Goal: Information Seeking & Learning: Learn about a topic

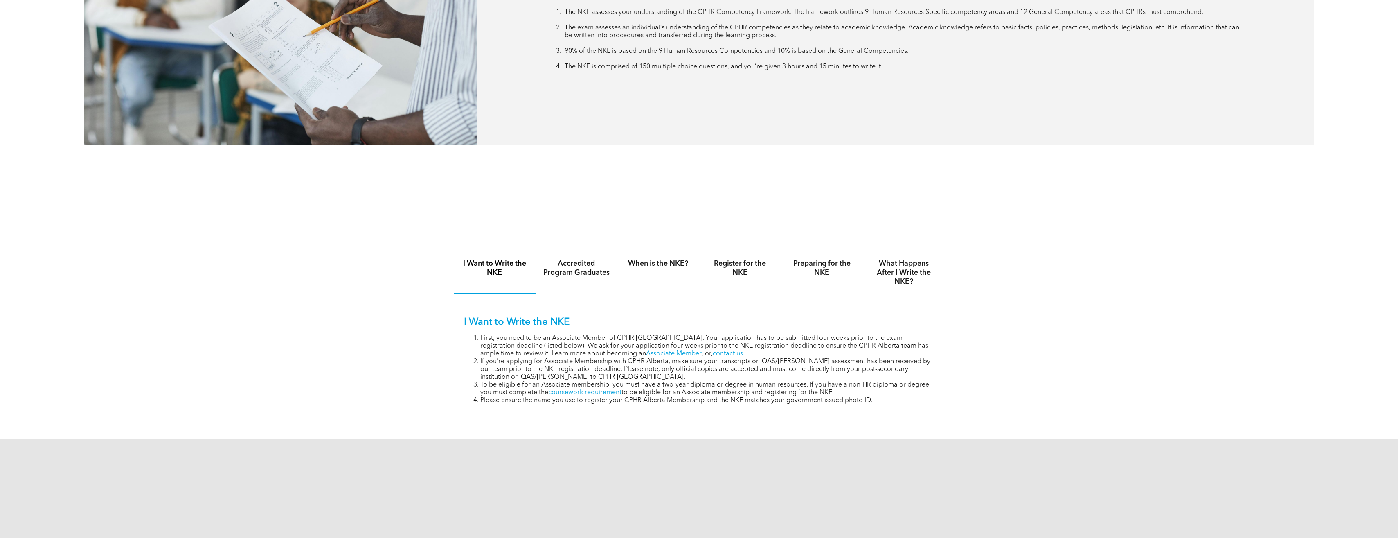
scroll to position [573, 0]
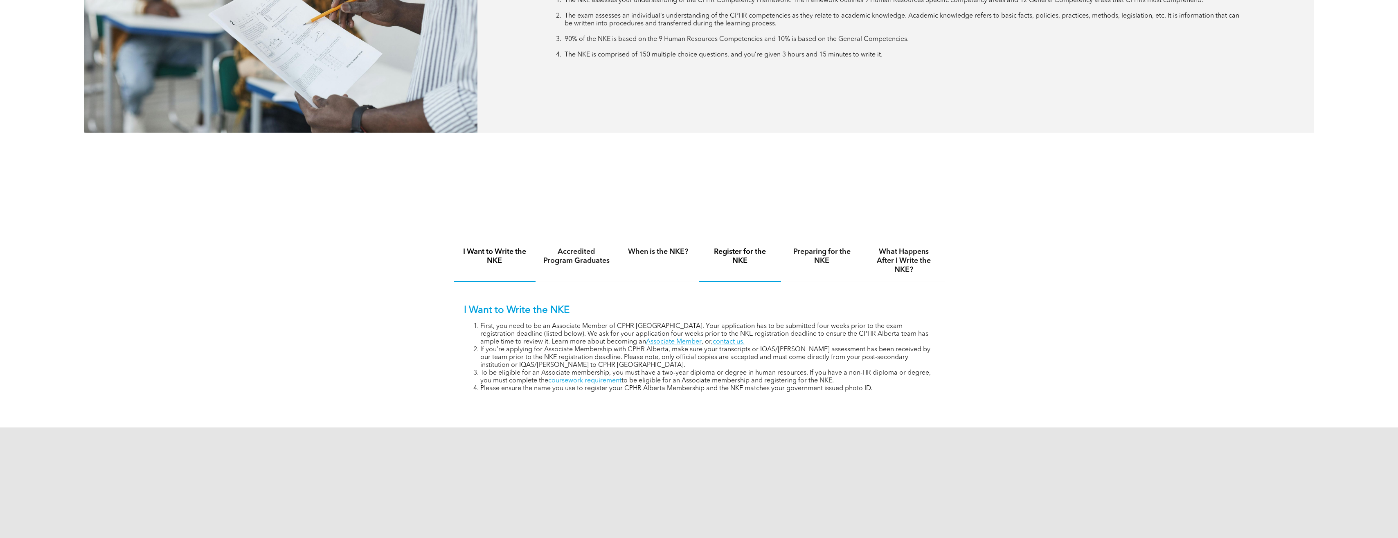
click at [743, 257] on h4 "Register for the NKE" at bounding box center [740, 256] width 67 height 18
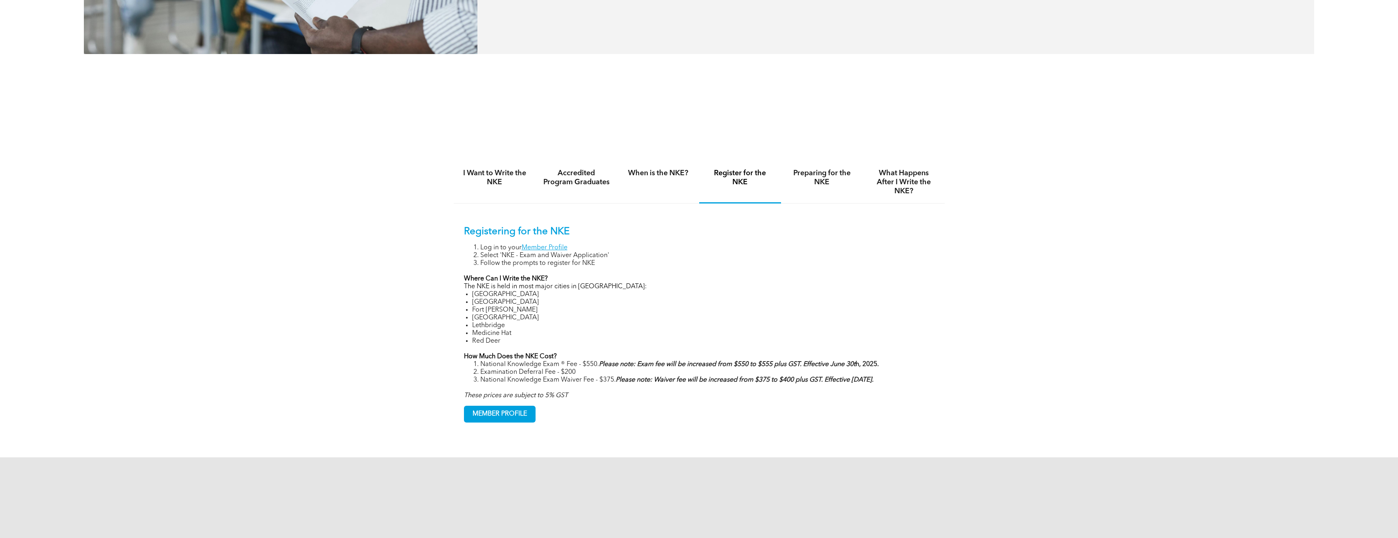
scroll to position [655, 0]
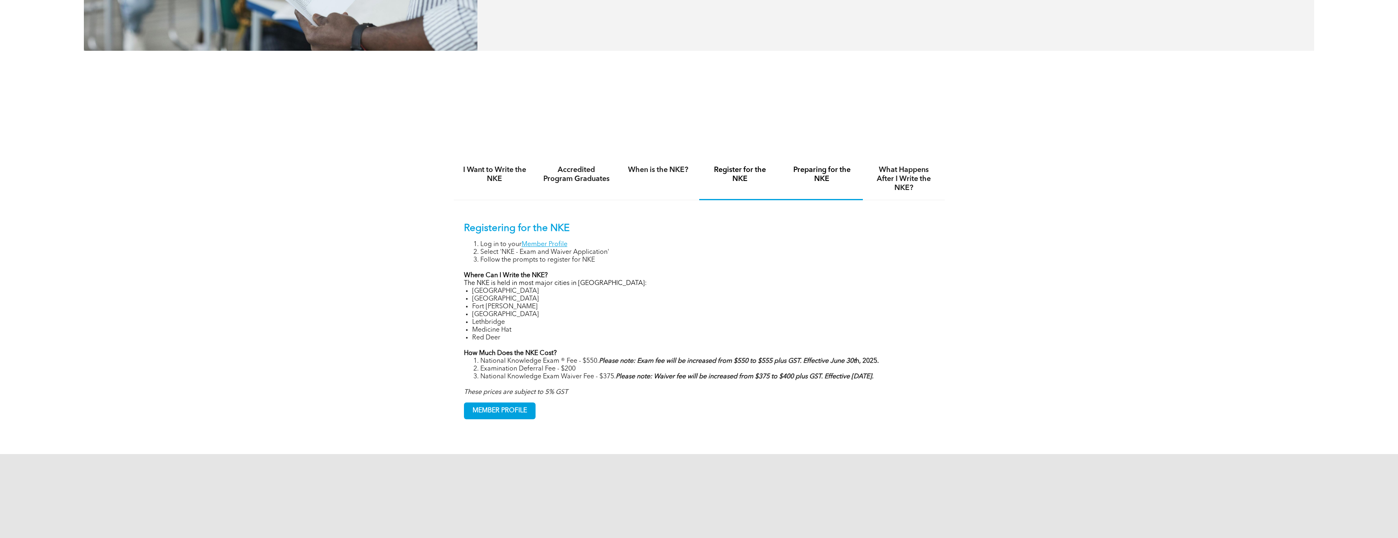
click at [819, 181] on h4 "Preparing for the NKE" at bounding box center [821, 174] width 67 height 18
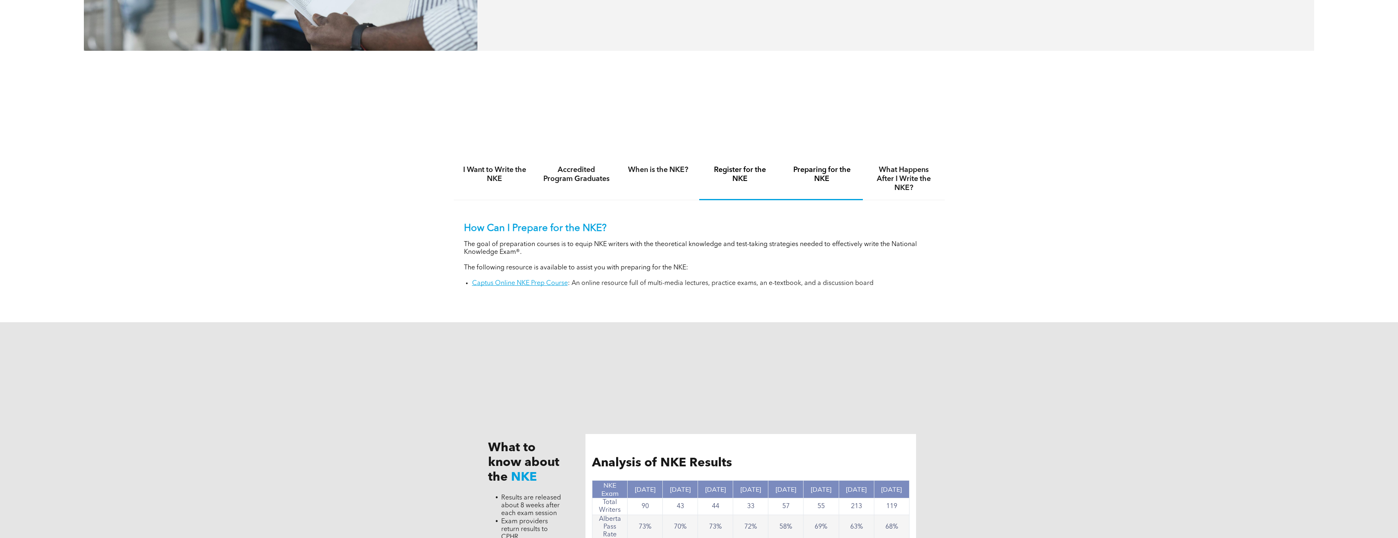
click at [757, 176] on h4 "Register for the NKE" at bounding box center [740, 174] width 67 height 18
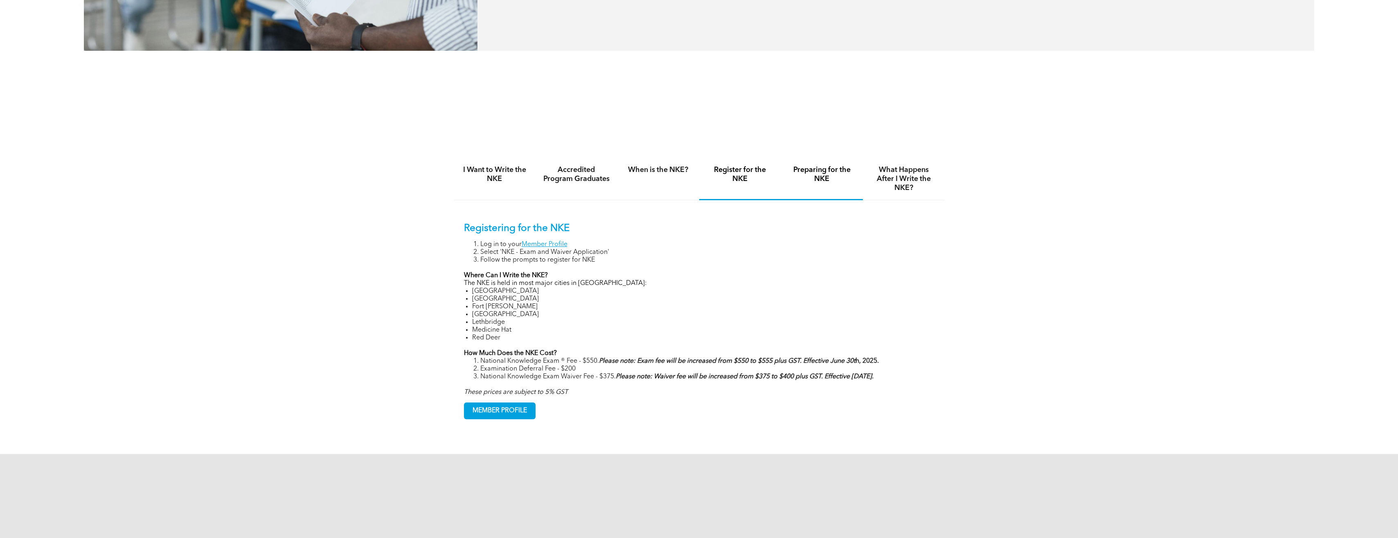
click at [800, 187] on div "Preparing for the NKE" at bounding box center [822, 179] width 82 height 42
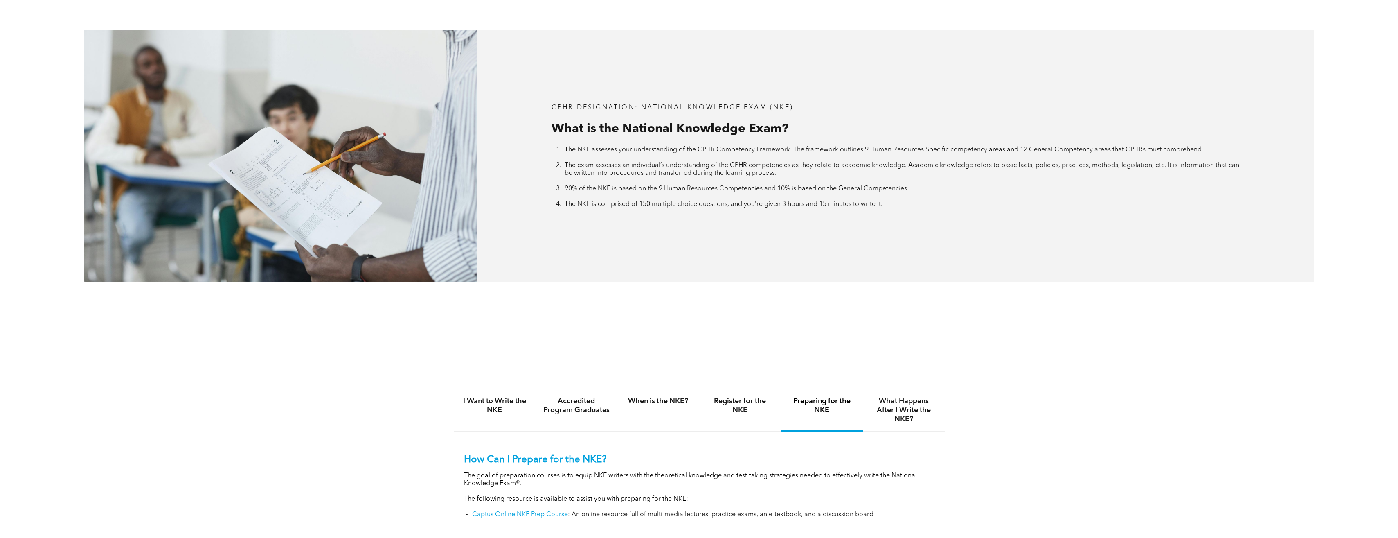
scroll to position [491, 0]
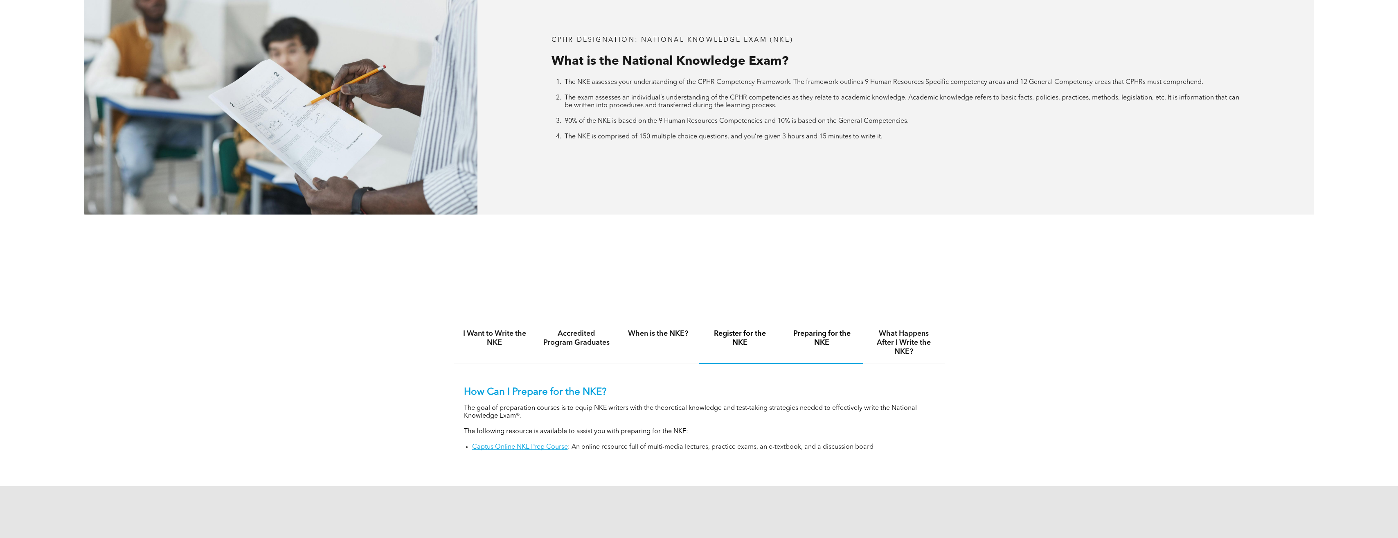
click at [736, 340] on h4 "Register for the NKE" at bounding box center [740, 338] width 67 height 18
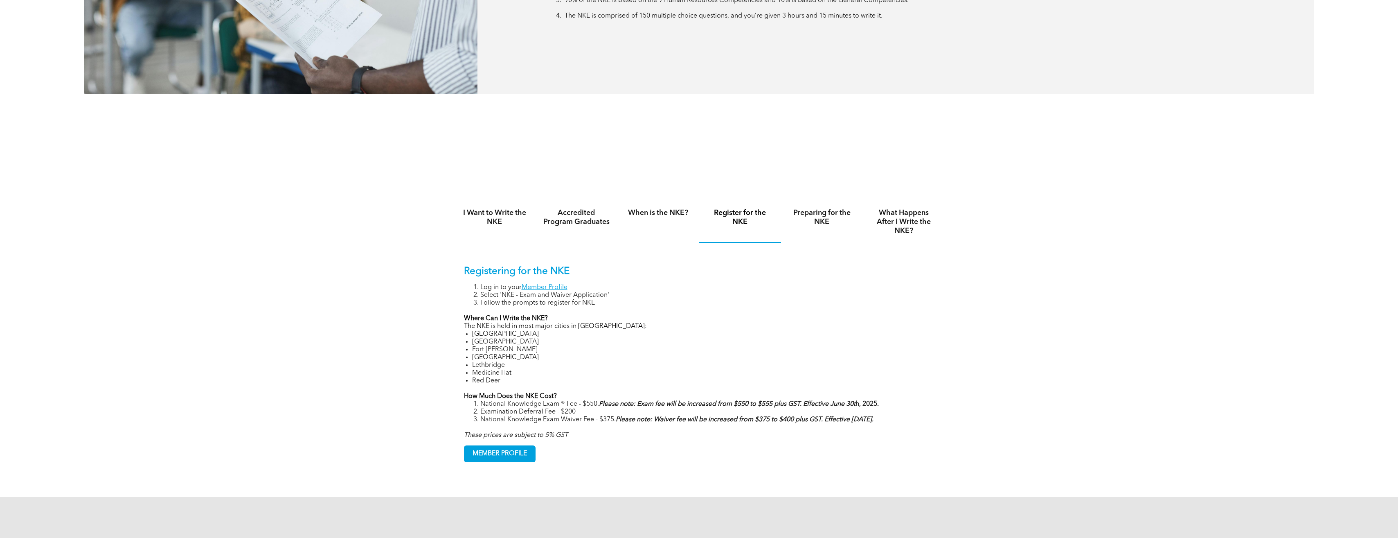
scroll to position [614, 0]
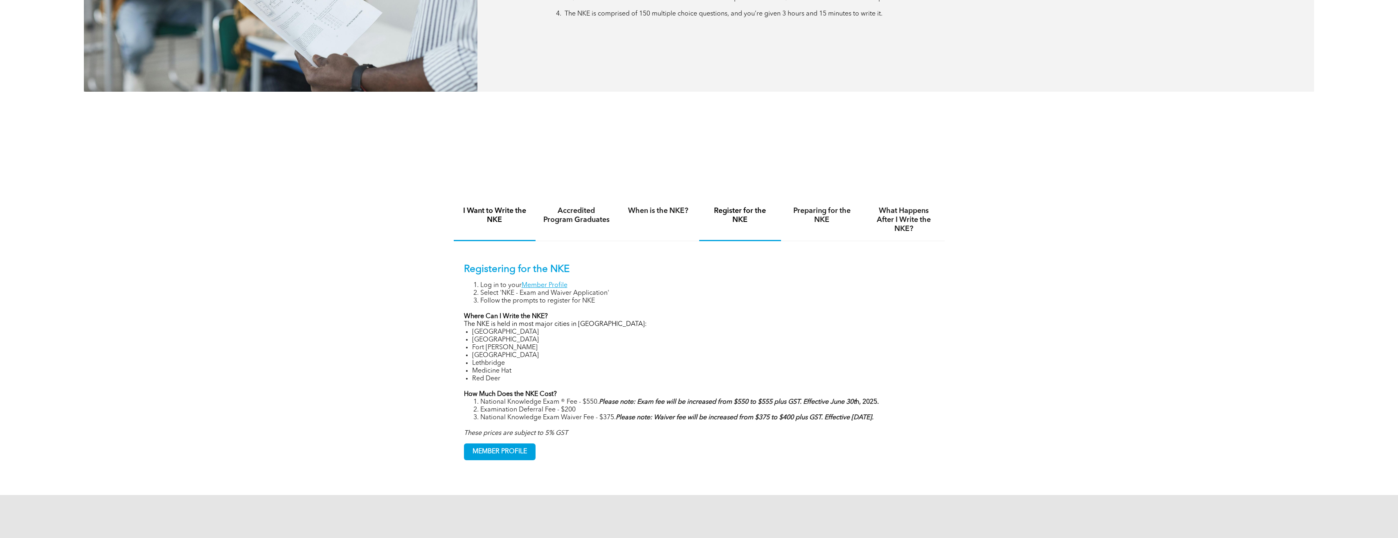
click at [508, 214] on h4 "I Want to Write the NKE" at bounding box center [494, 215] width 67 height 18
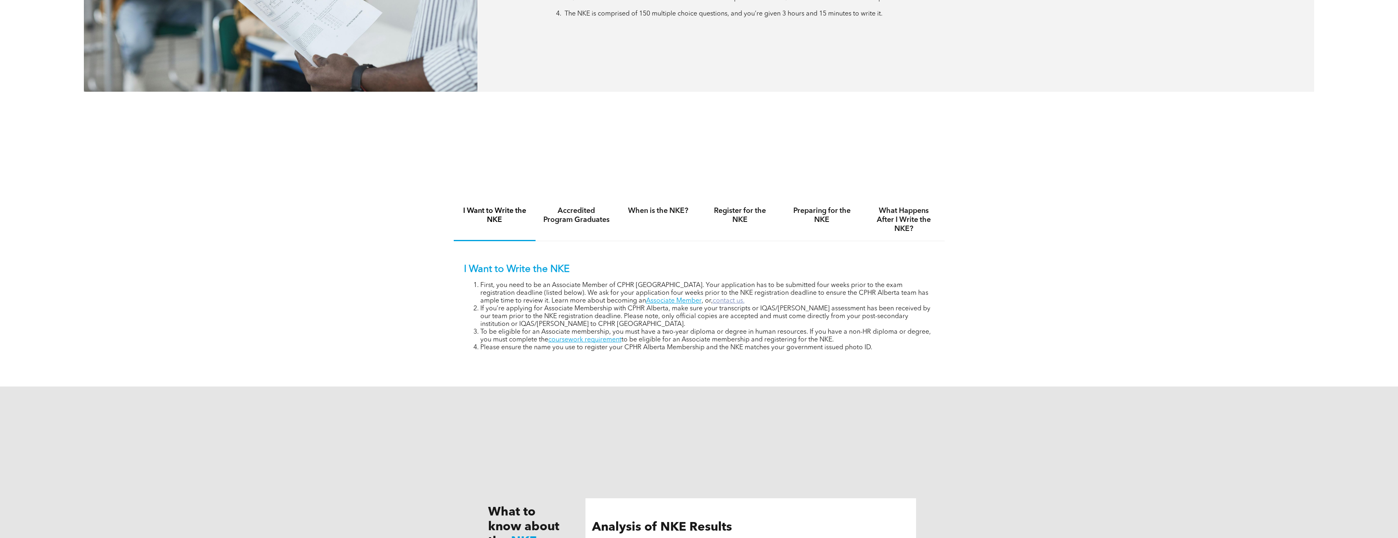
click at [713, 302] on link "contact us." at bounding box center [729, 300] width 32 height 7
drag, startPoint x: 923, startPoint y: 321, endPoint x: 886, endPoint y: 326, distance: 36.7
click at [923, 321] on li "If you’re applying for Associate Membership with CPHR Alberta, make sure your t…" at bounding box center [707, 316] width 454 height 23
click at [713, 299] on link "contact us." at bounding box center [729, 300] width 32 height 7
click at [569, 212] on h4 "Accredited Program Graduates" at bounding box center [576, 215] width 67 height 18
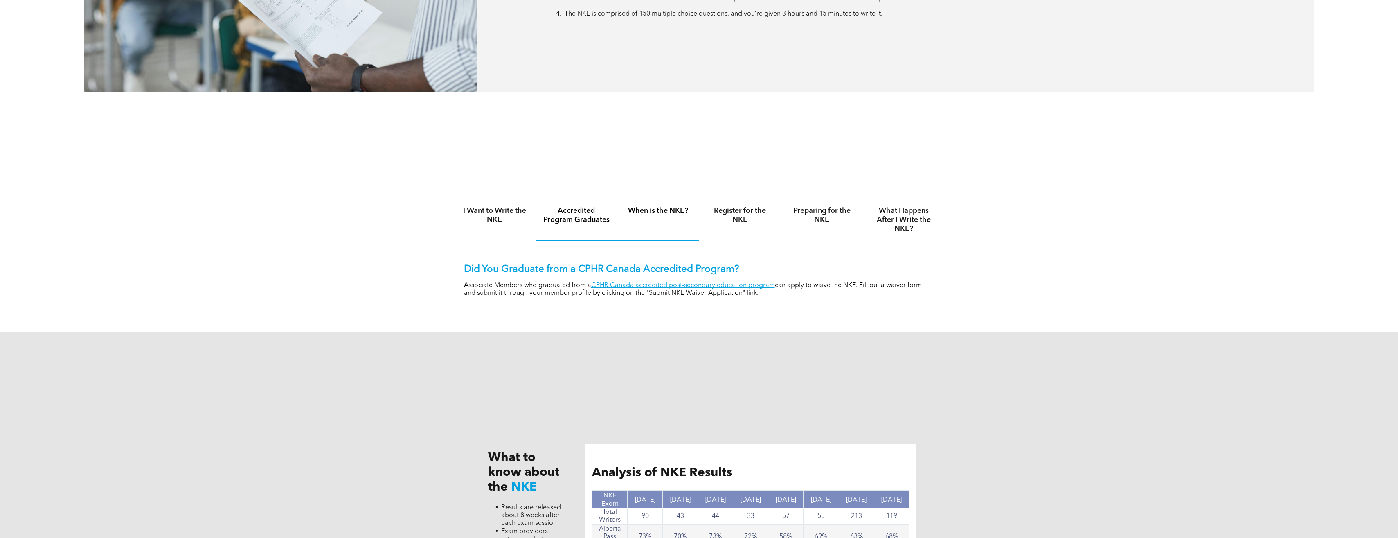
click at [664, 215] on div "When is the NKE?" at bounding box center [658, 220] width 82 height 42
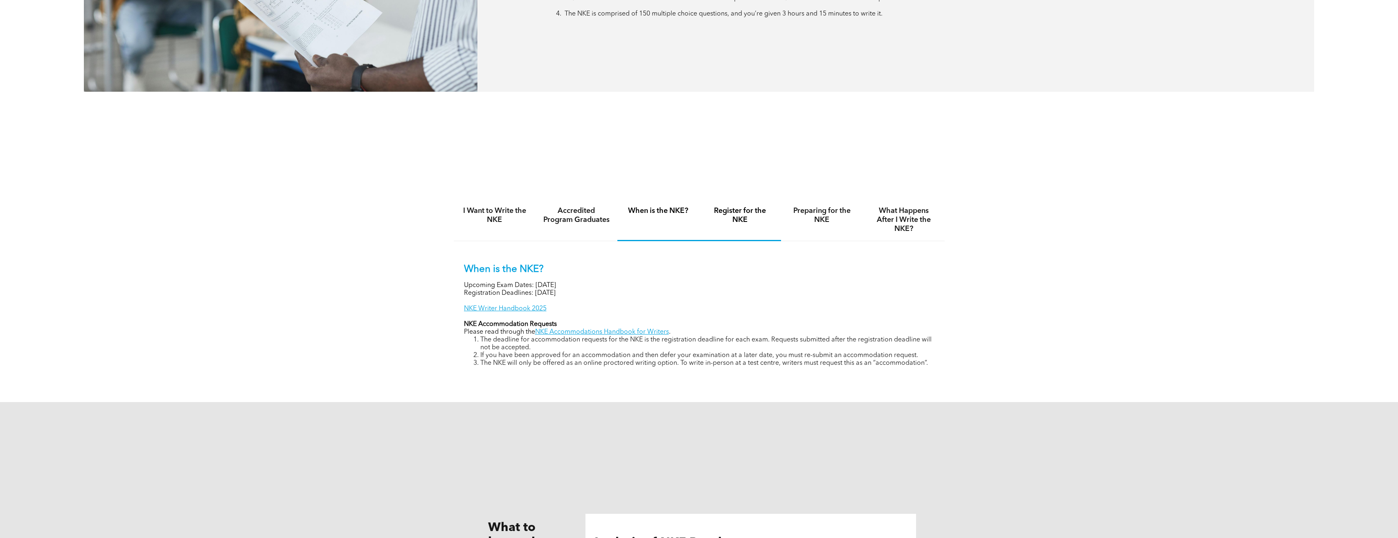
click at [752, 209] on h4 "Register for the NKE" at bounding box center [740, 215] width 67 height 18
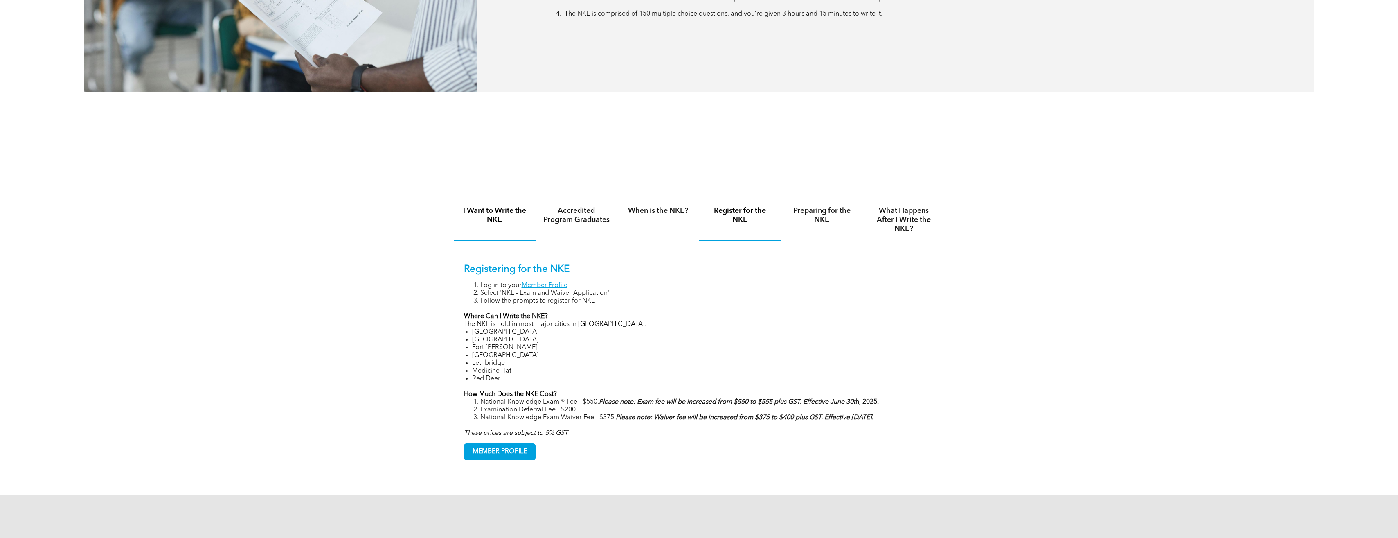
click at [498, 211] on h4 "I Want to Write the NKE" at bounding box center [494, 215] width 67 height 18
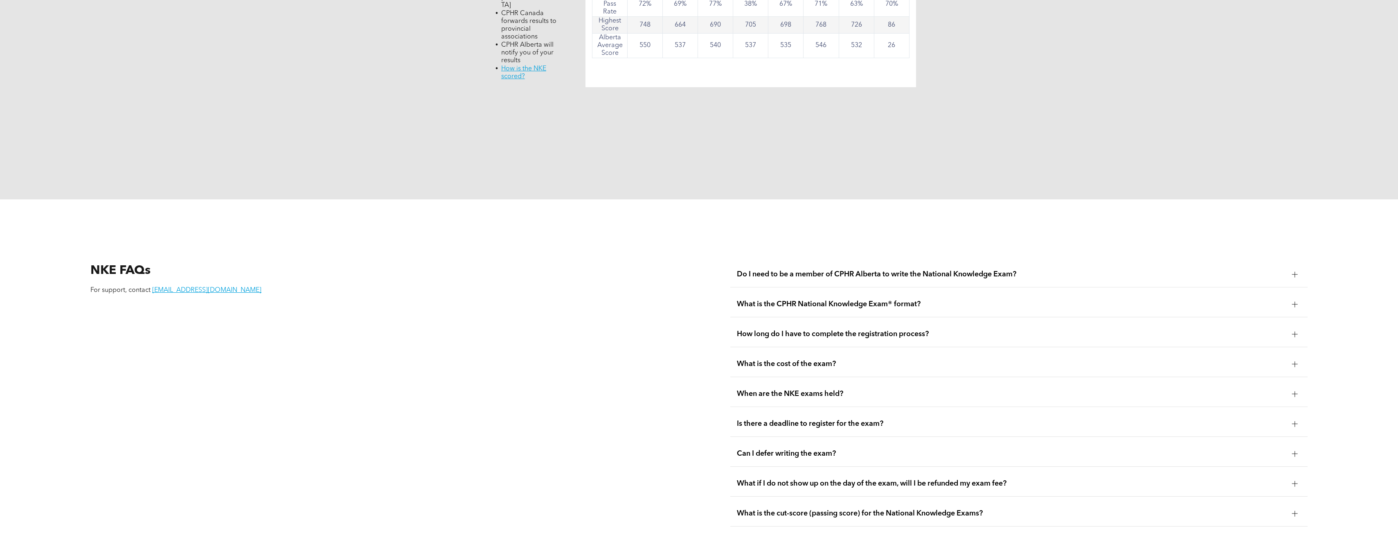
scroll to position [1227, 0]
click at [891, 267] on span "Do I need to be a member of CPHR Alberta to write the National Knowledge Exam?" at bounding box center [1011, 271] width 549 height 9
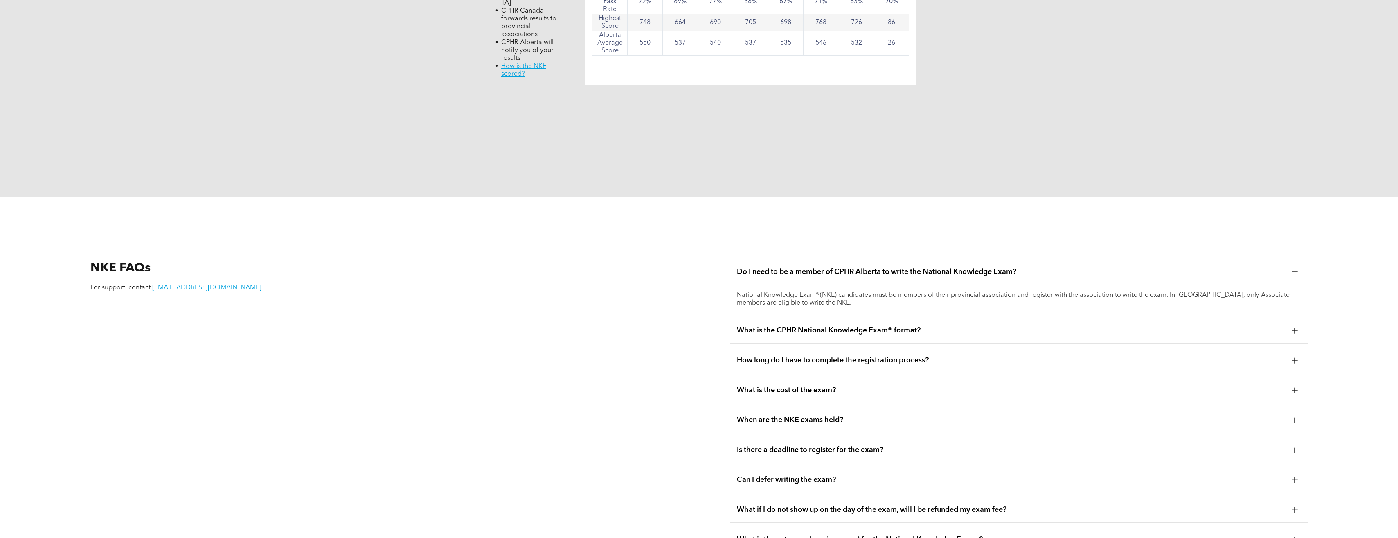
click at [891, 267] on span "Do I need to be a member of CPHR Alberta to write the National Knowledge Exam?" at bounding box center [1011, 271] width 549 height 9
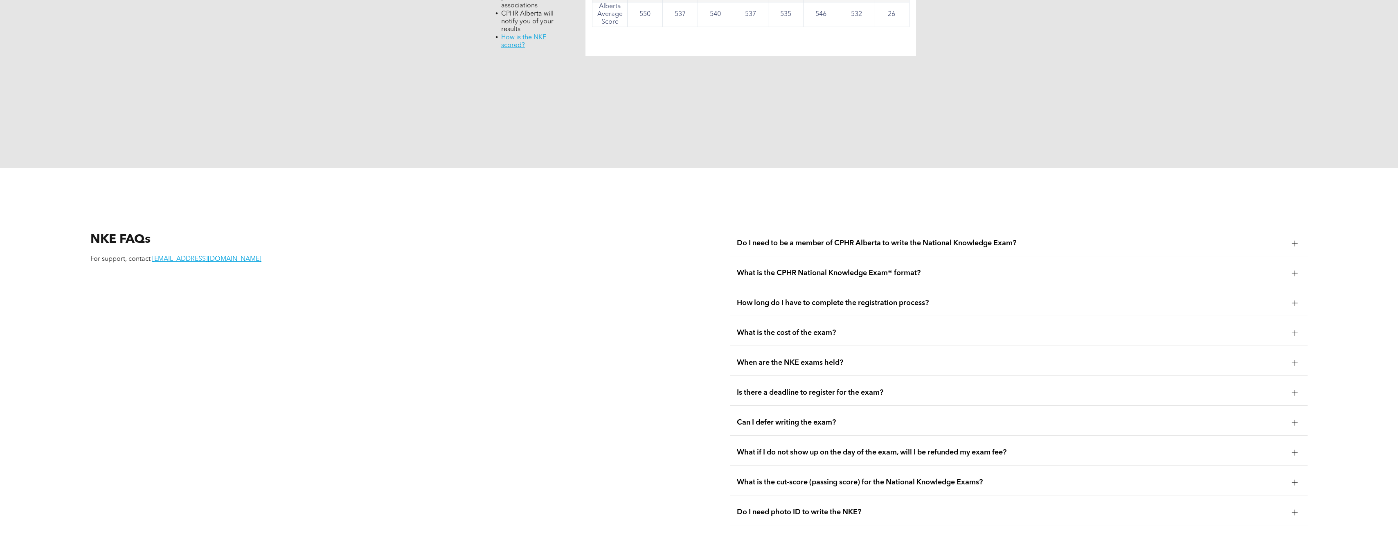
scroll to position [1268, 0]
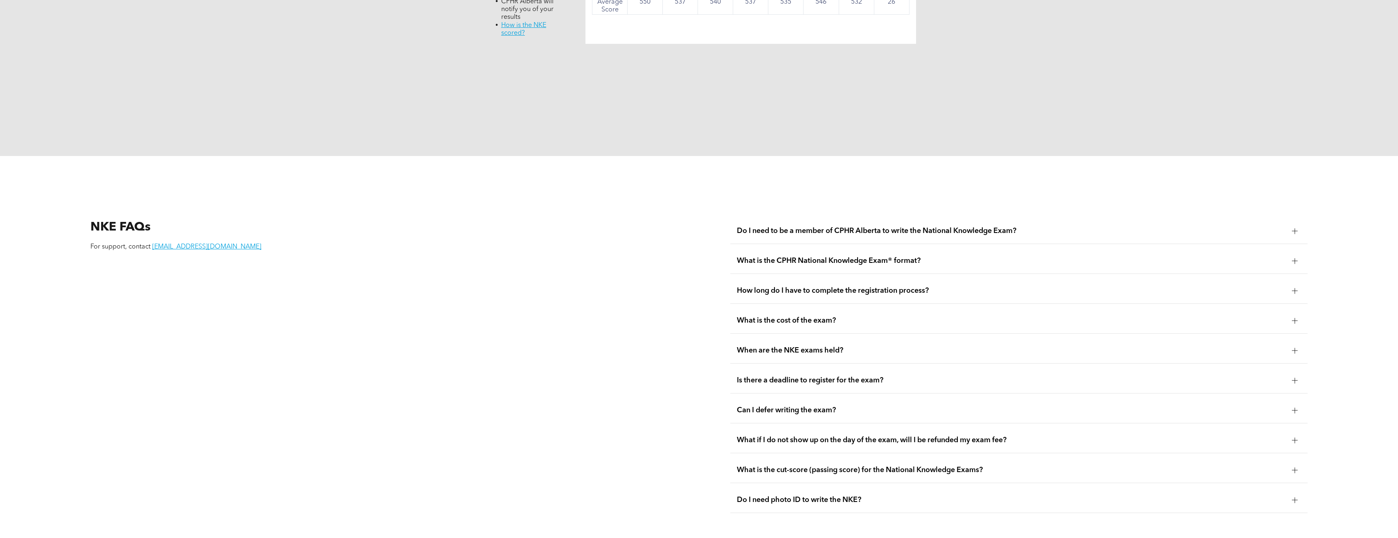
click at [887, 278] on div "How long do I have to complete the registration process?" at bounding box center [1018, 291] width 577 height 26
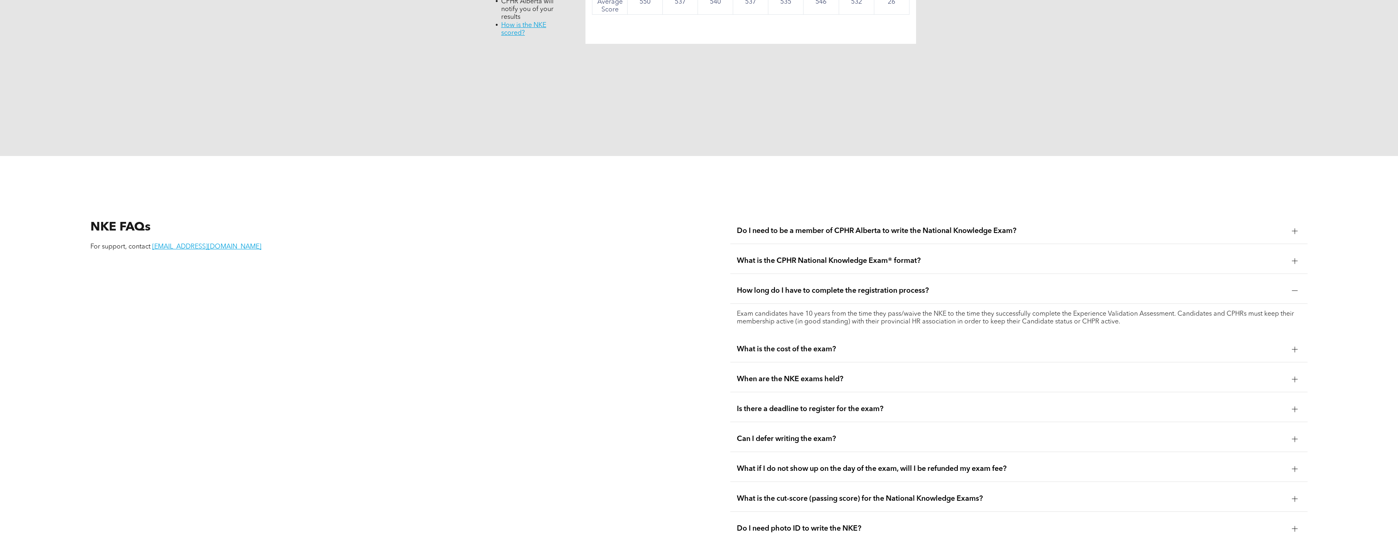
click at [887, 286] on span "How long do I have to complete the registration process?" at bounding box center [1011, 290] width 549 height 9
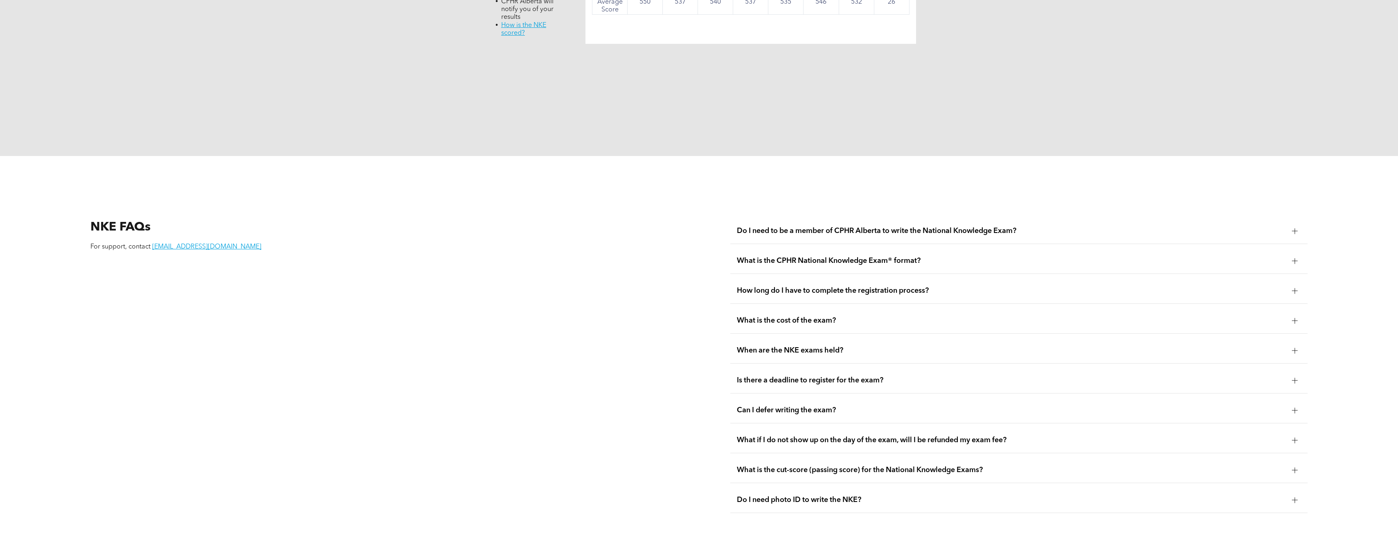
click at [866, 316] on span "What is the cost of the exam?" at bounding box center [1011, 320] width 549 height 9
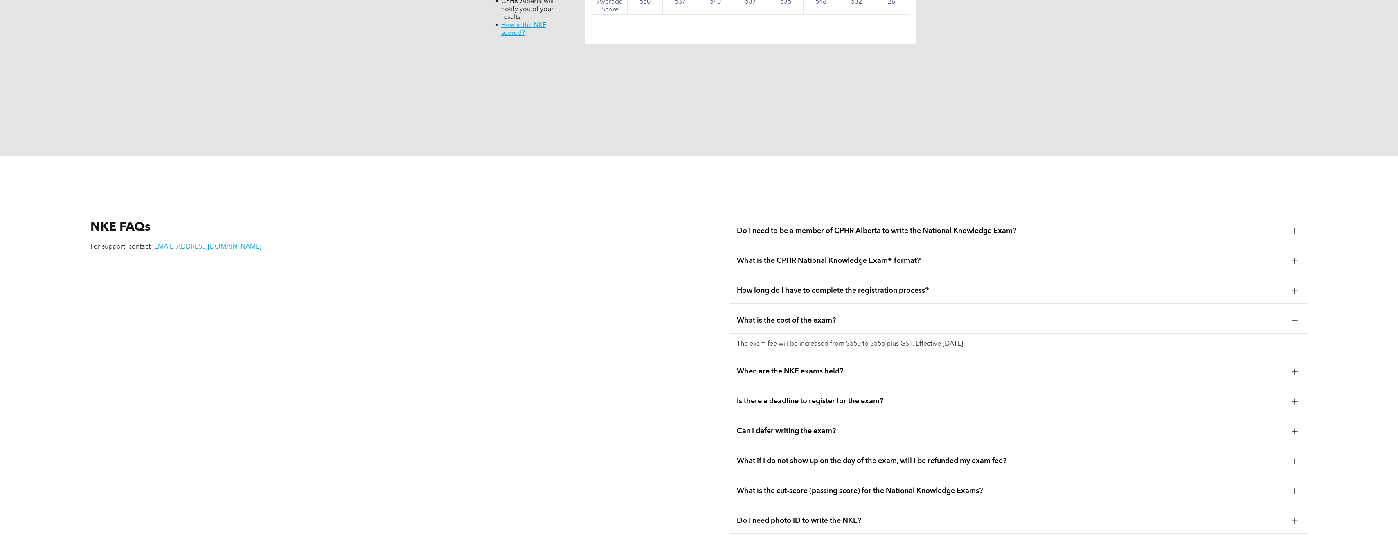
click at [867, 316] on span "What is the cost of the exam?" at bounding box center [1011, 320] width 549 height 9
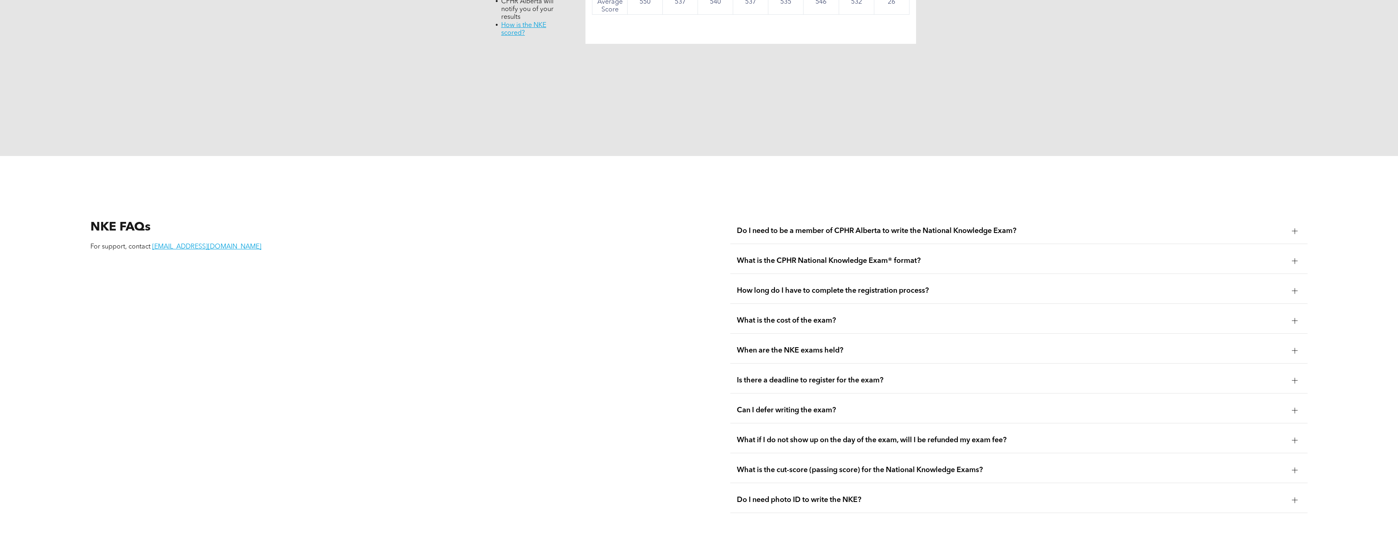
click at [862, 346] on span "When are the NKE exams held?" at bounding box center [1011, 350] width 549 height 9
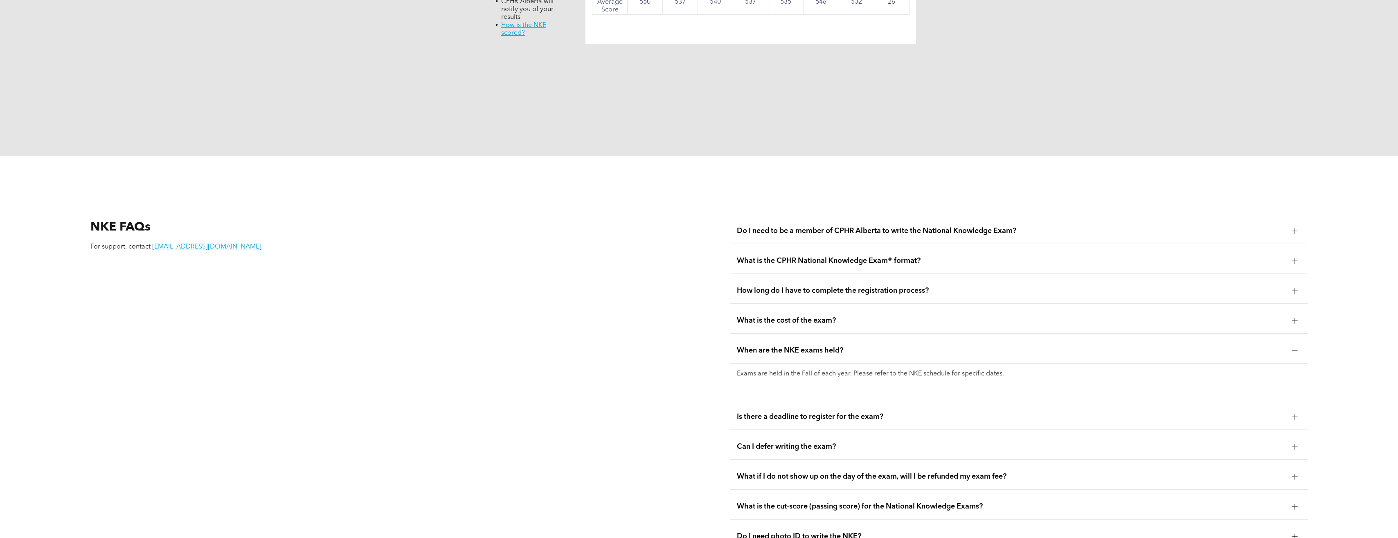
click at [862, 346] on span "When are the NKE exams held?" at bounding box center [1011, 350] width 549 height 9
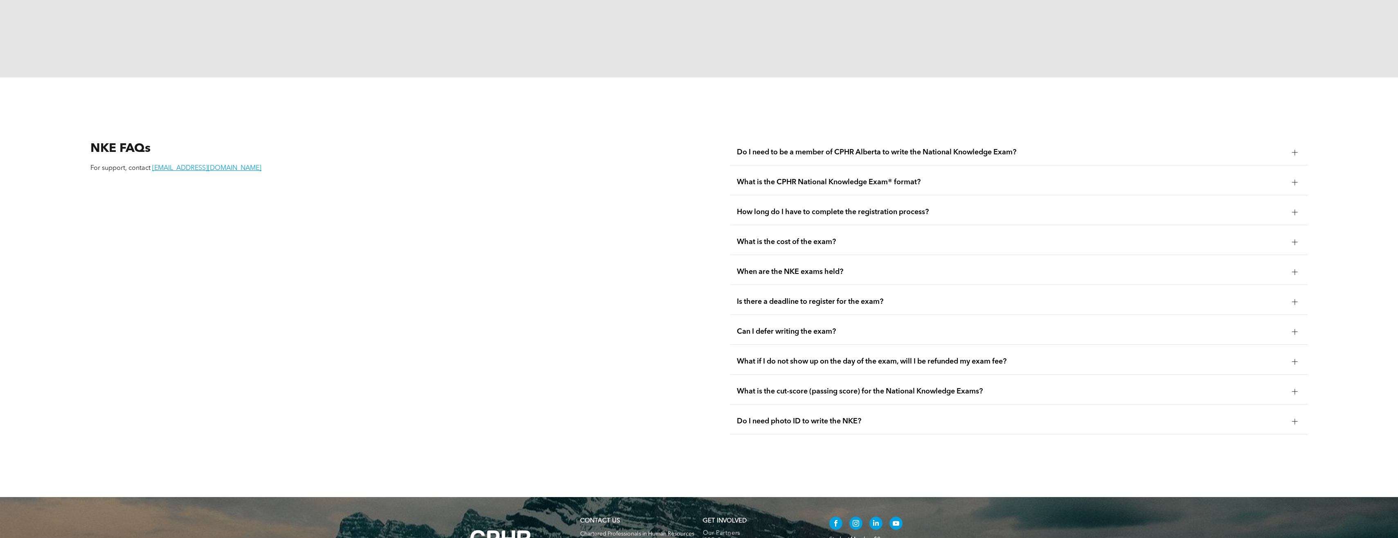
scroll to position [1350, 0]
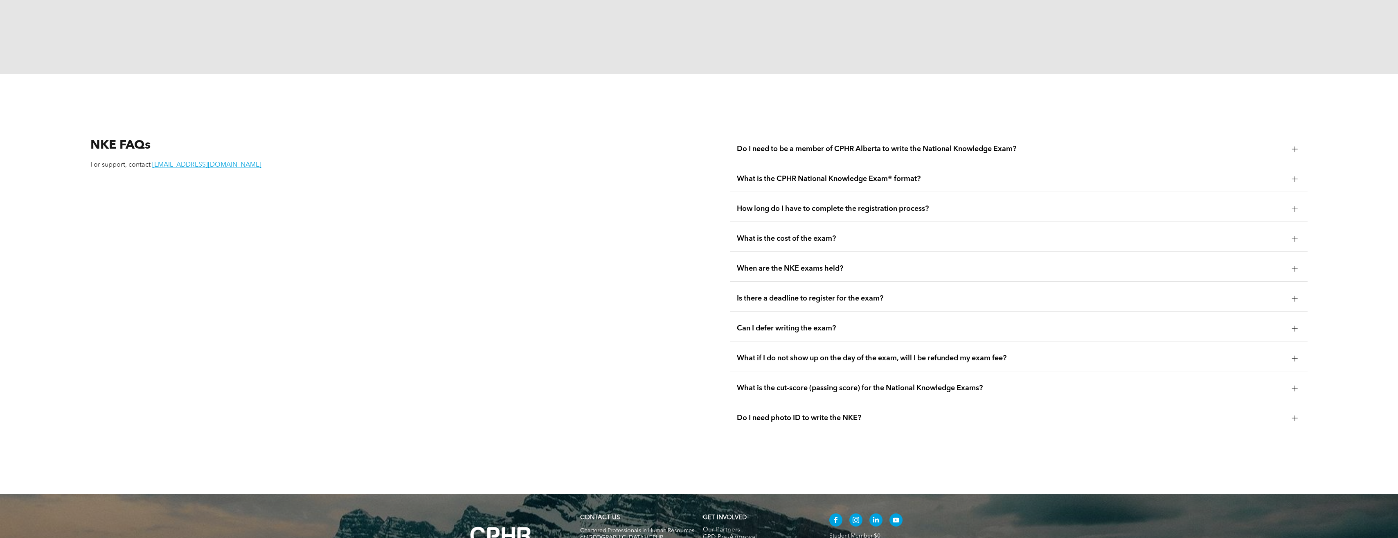
click at [865, 286] on div "Is there a deadline to register for the exam?" at bounding box center [1018, 299] width 577 height 26
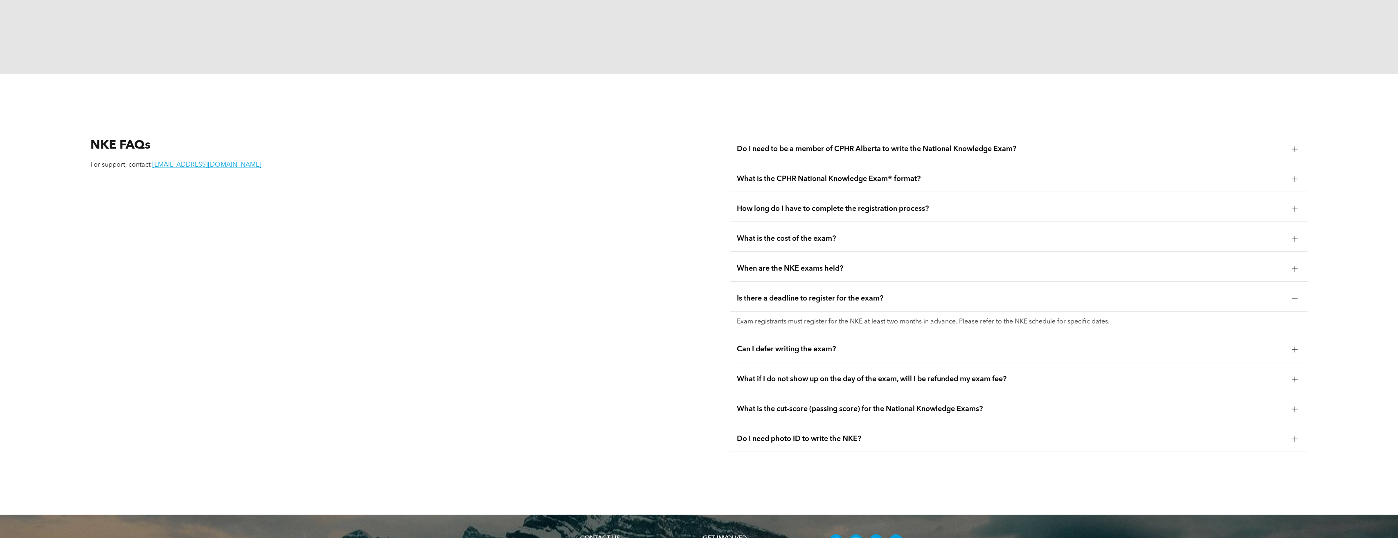
click at [846, 344] on span "Can I defer writing the exam?" at bounding box center [1011, 348] width 549 height 9
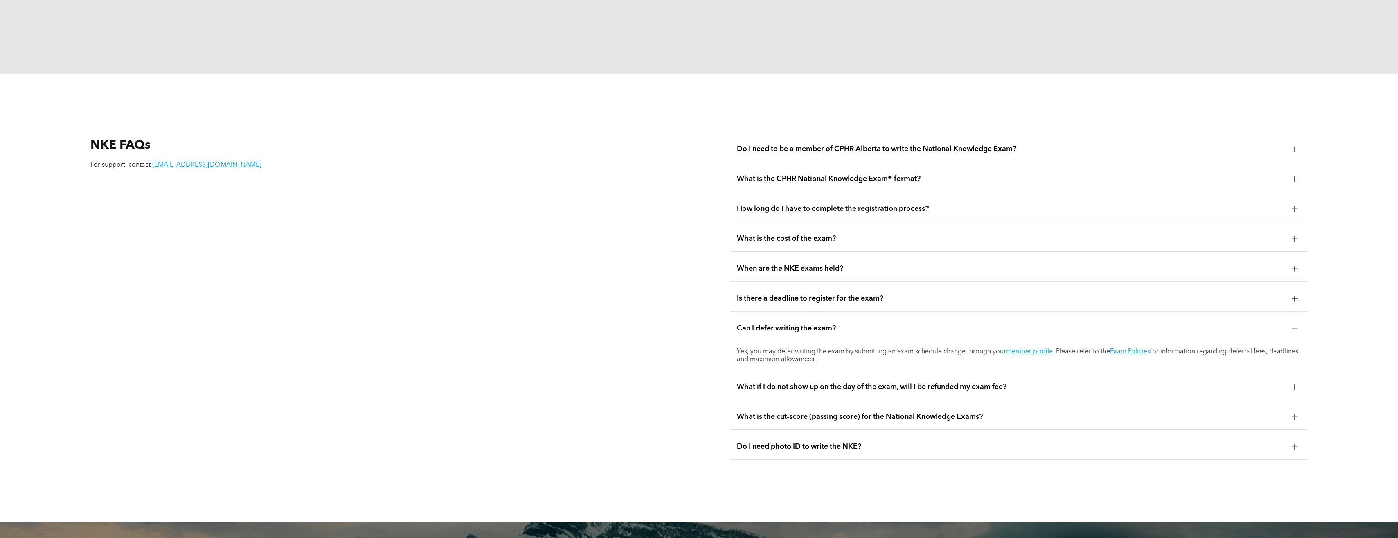
click at [848, 294] on span "Is there a deadline to register for the exam?" at bounding box center [1011, 298] width 549 height 9
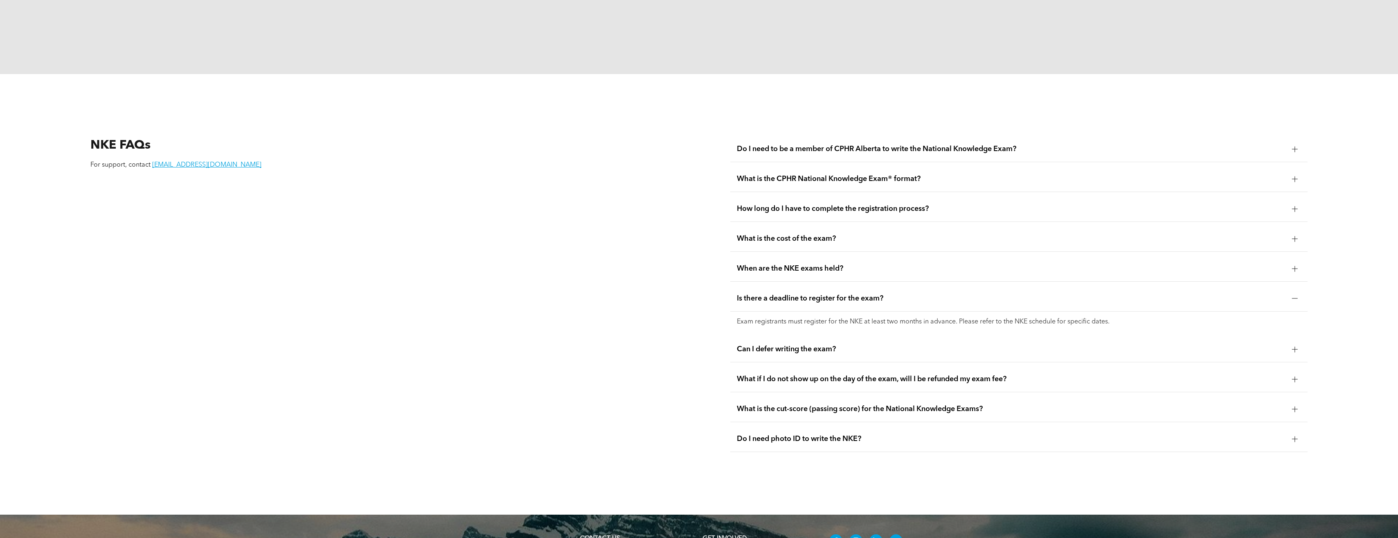
click at [918, 396] on div "What is the cut-score (passing score) for the National Knowledge Exams?" at bounding box center [1018, 409] width 577 height 26
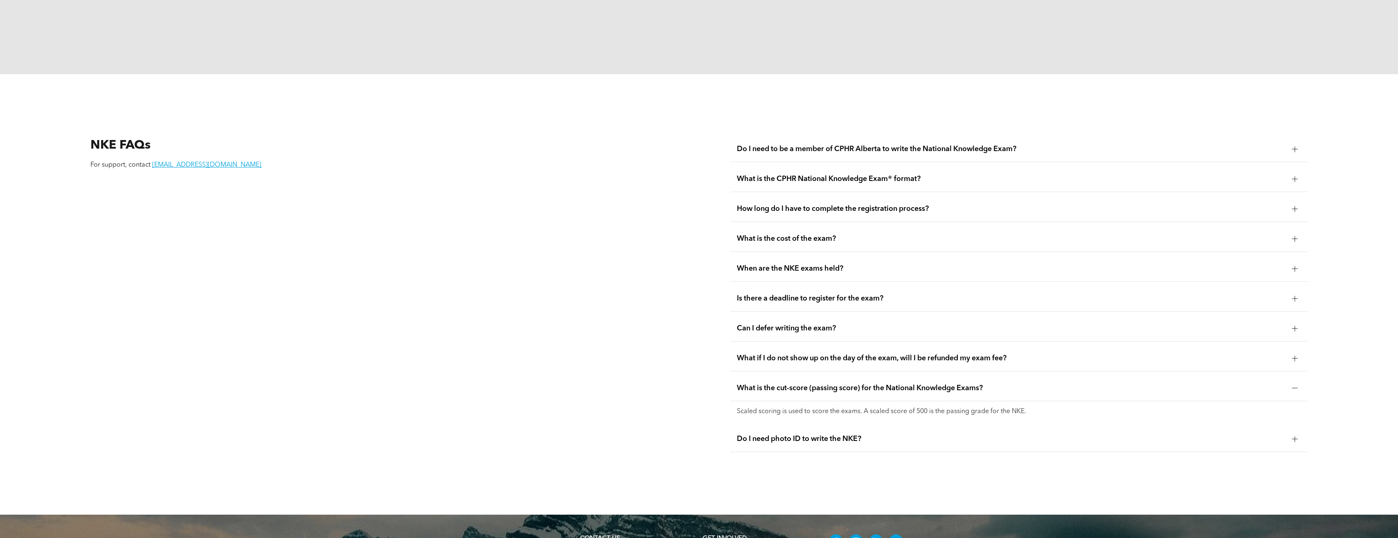
click at [923, 434] on span "Do I need photo ID to write the NKE?" at bounding box center [1011, 438] width 549 height 9
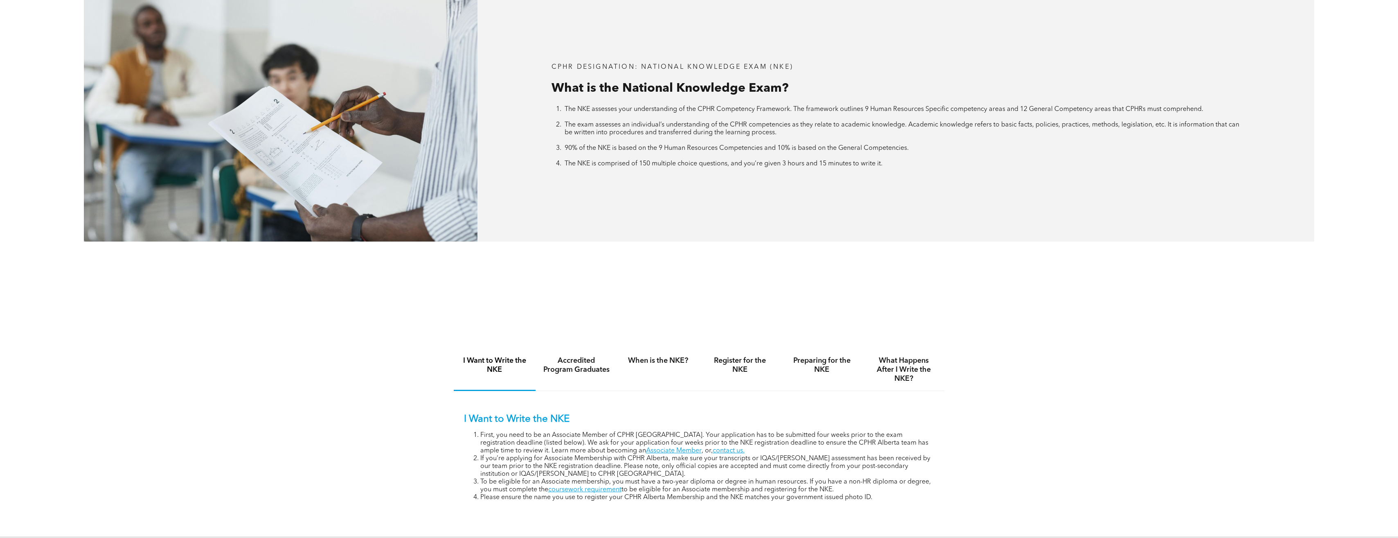
scroll to position [450, 0]
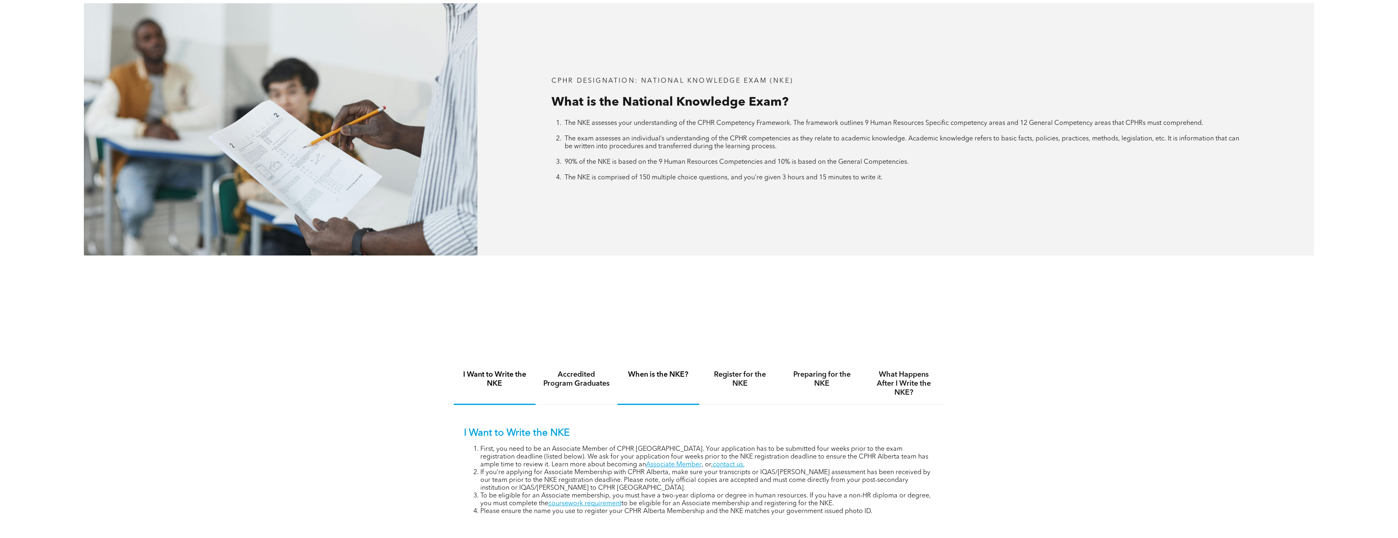
click at [646, 379] on div "When is the NKE?" at bounding box center [658, 383] width 82 height 42
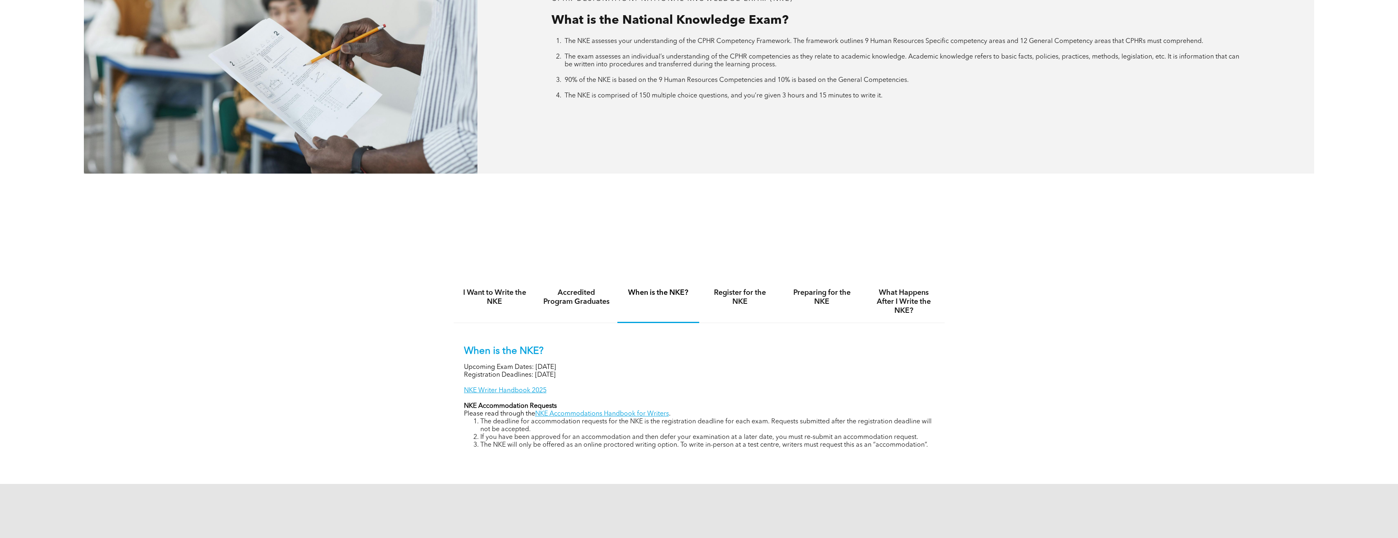
scroll to position [573, 0]
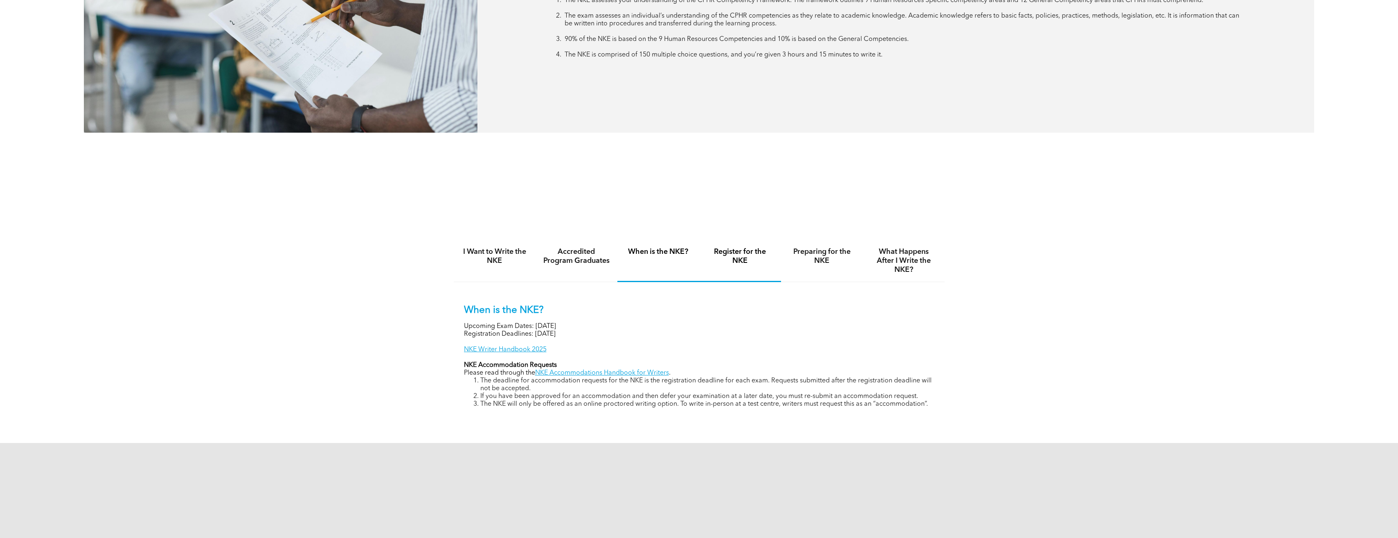
click at [751, 252] on h4 "Register for the NKE" at bounding box center [740, 256] width 67 height 18
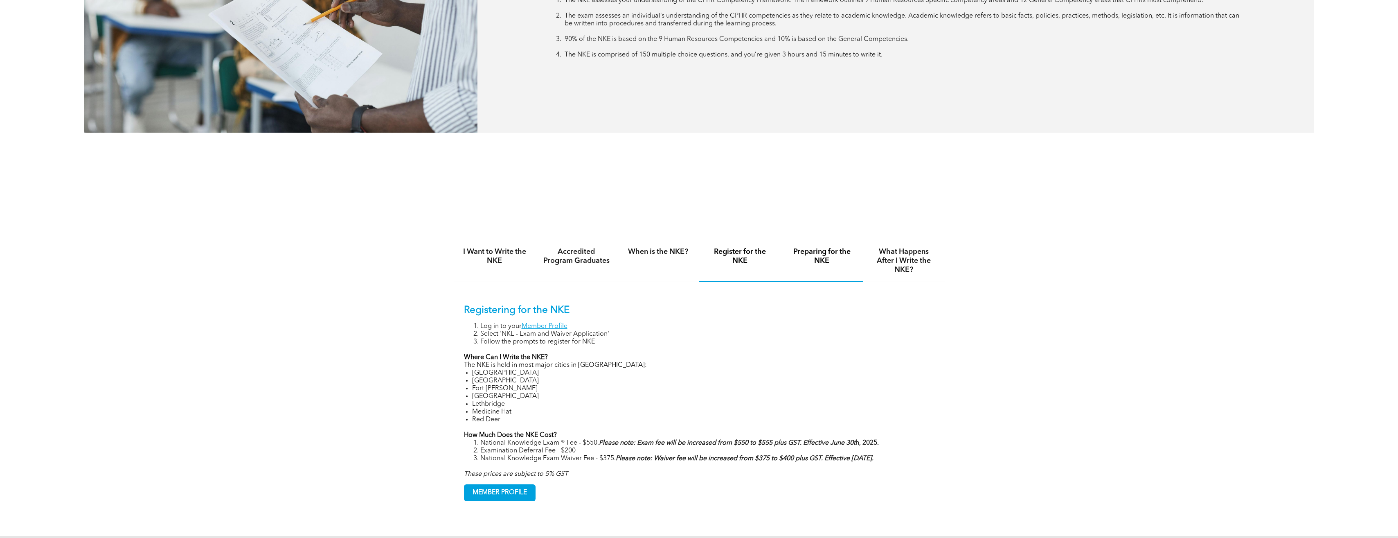
click at [812, 256] on h4 "Preparing for the NKE" at bounding box center [821, 256] width 67 height 18
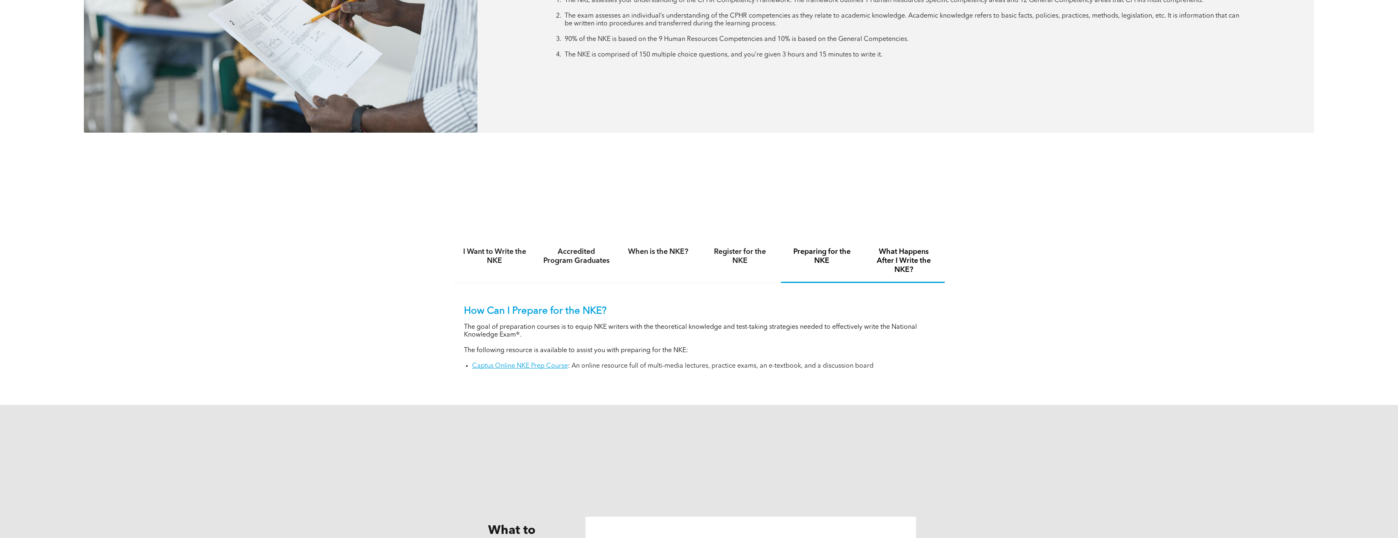
click at [904, 245] on div "What Happens After I Write the NKE?" at bounding box center [904, 261] width 82 height 43
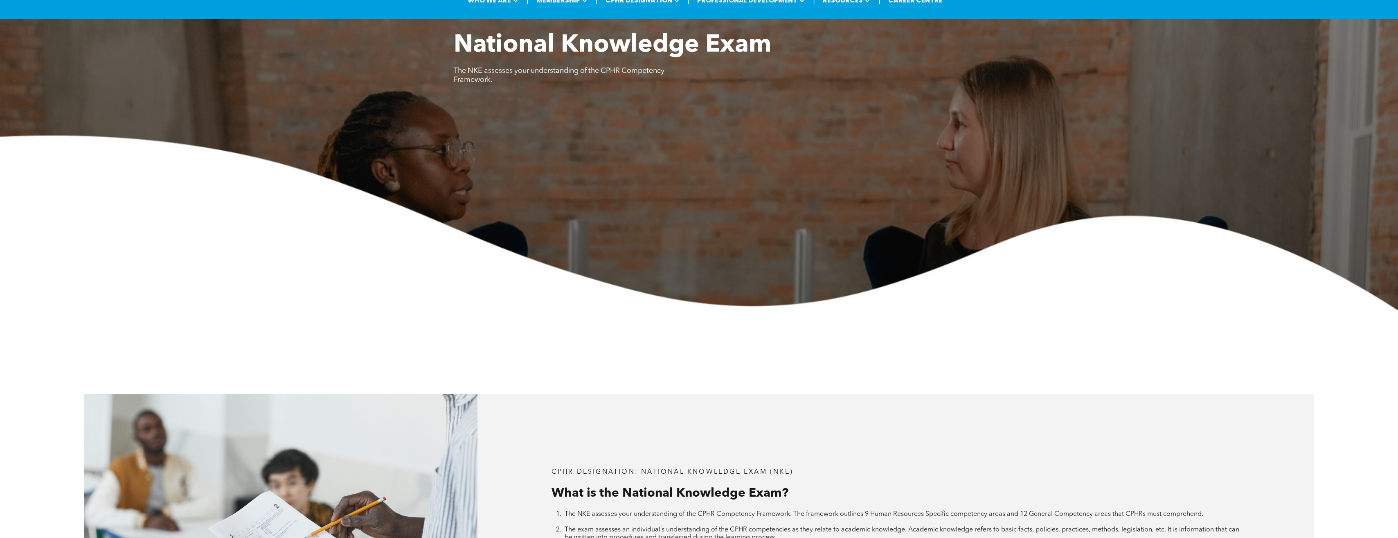
scroll to position [0, 0]
